Goal: Transaction & Acquisition: Purchase product/service

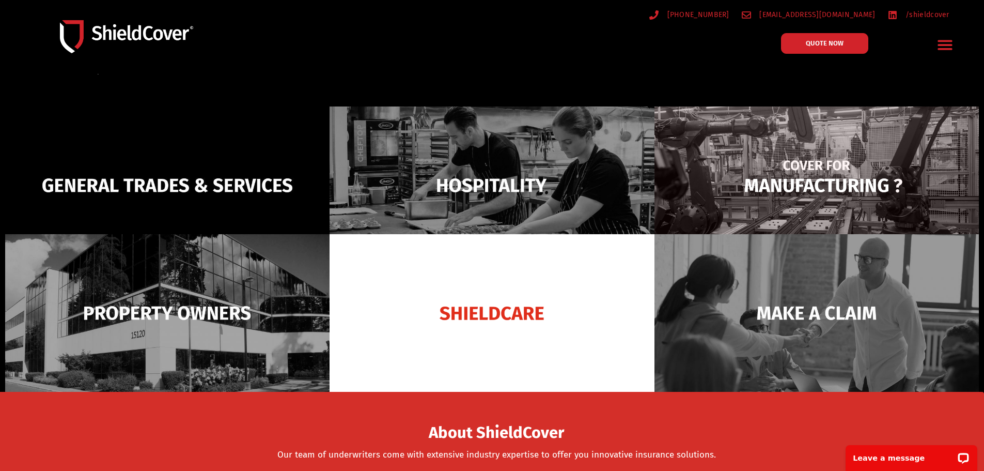
scroll to position [155, 0]
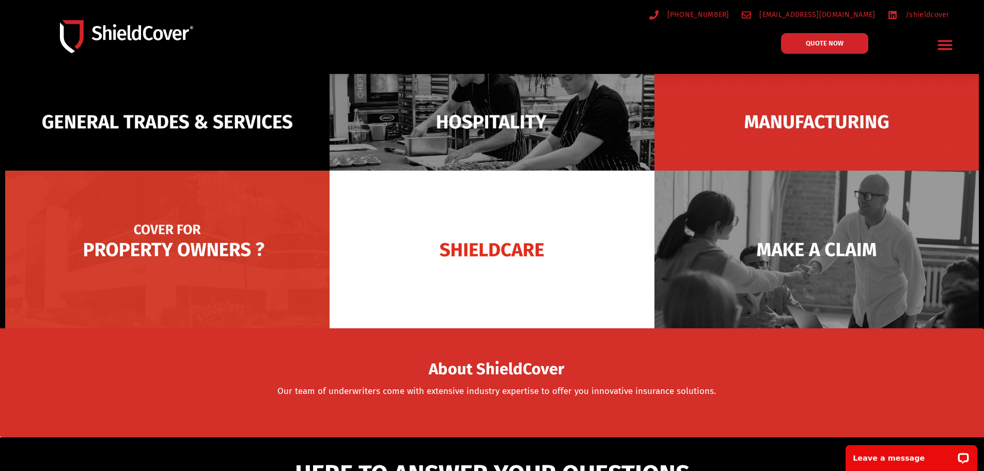
click at [210, 245] on img at bounding box center [167, 250] width 325 height 158
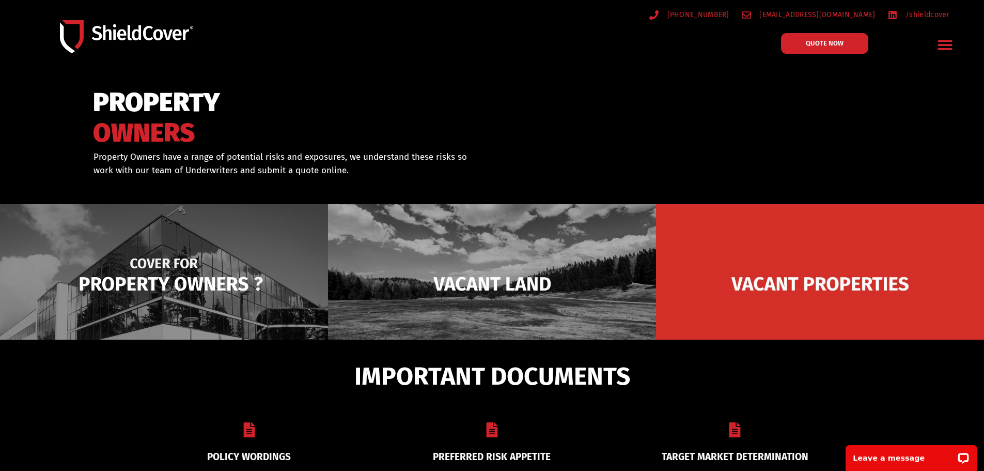
click at [220, 285] on img at bounding box center [164, 283] width 328 height 159
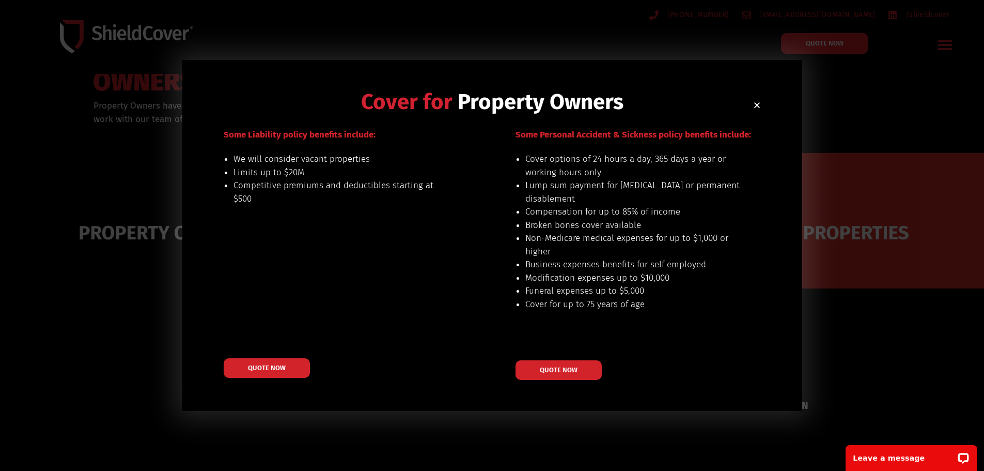
scroll to position [52, 0]
click at [574, 369] on span "QUOTE NOW" at bounding box center [558, 369] width 41 height 7
